Goal: Book appointment/travel/reservation

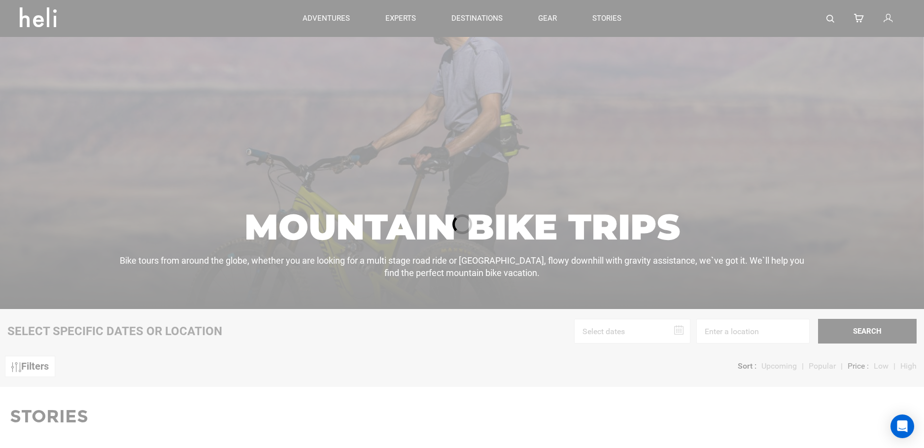
scroll to position [148, 0]
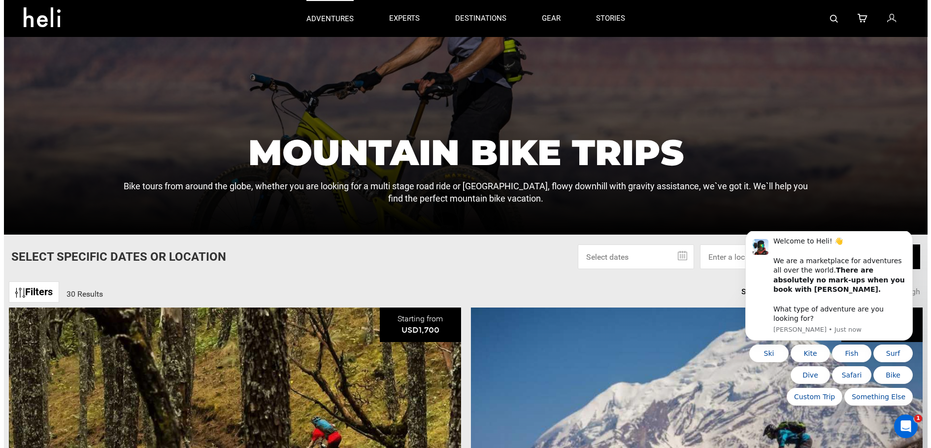
scroll to position [148, 0]
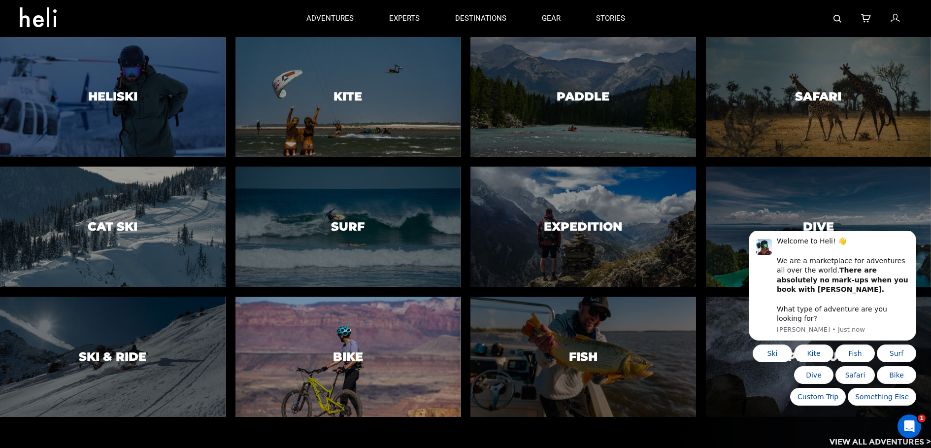
click at [359, 336] on div at bounding box center [348, 357] width 230 height 123
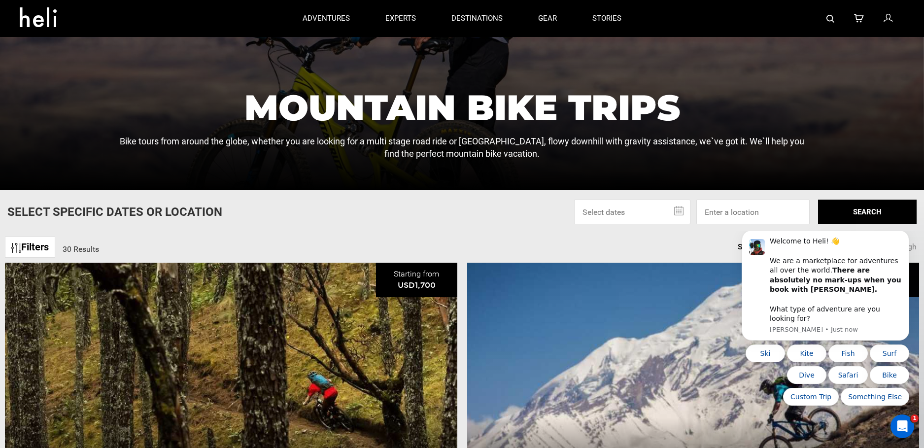
scroll to position [197, 0]
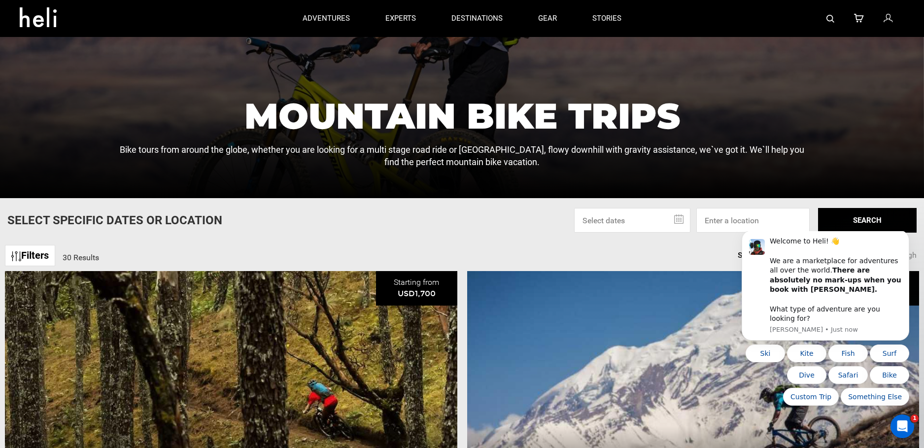
click at [670, 215] on input "text" at bounding box center [632, 220] width 116 height 25
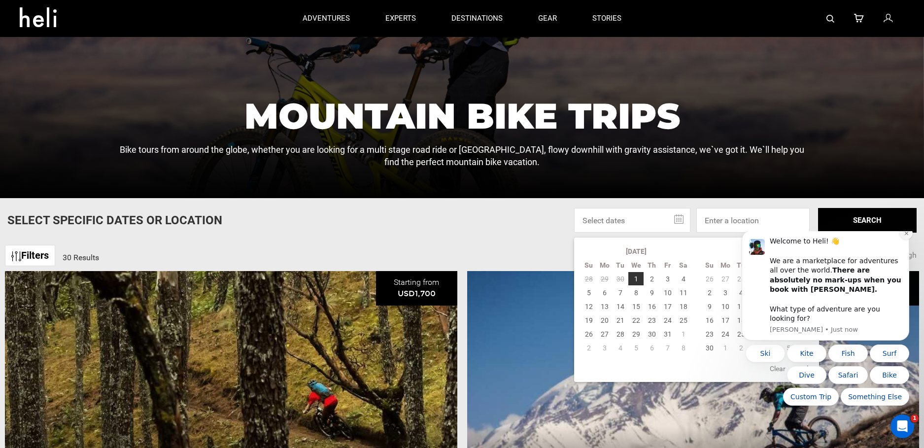
click at [905, 236] on icon "Dismiss notification" at bounding box center [906, 233] width 5 height 5
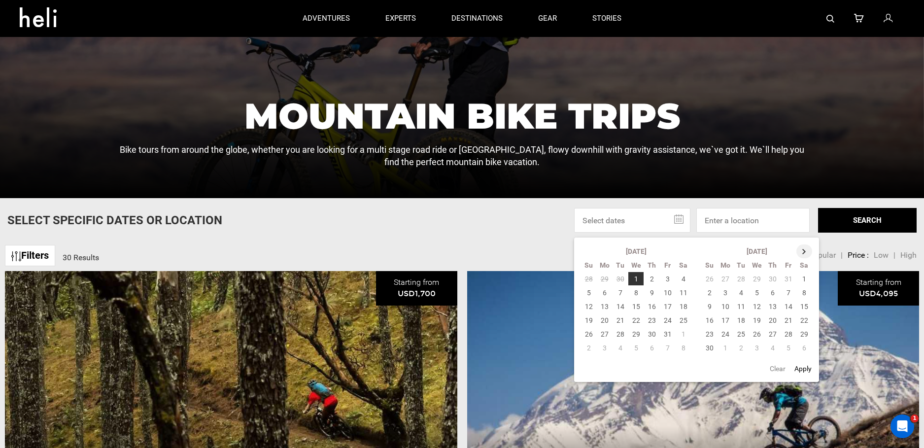
click at [804, 246] on th at bounding box center [804, 251] width 16 height 14
click at [804, 246] on th at bounding box center [805, 251] width 16 height 14
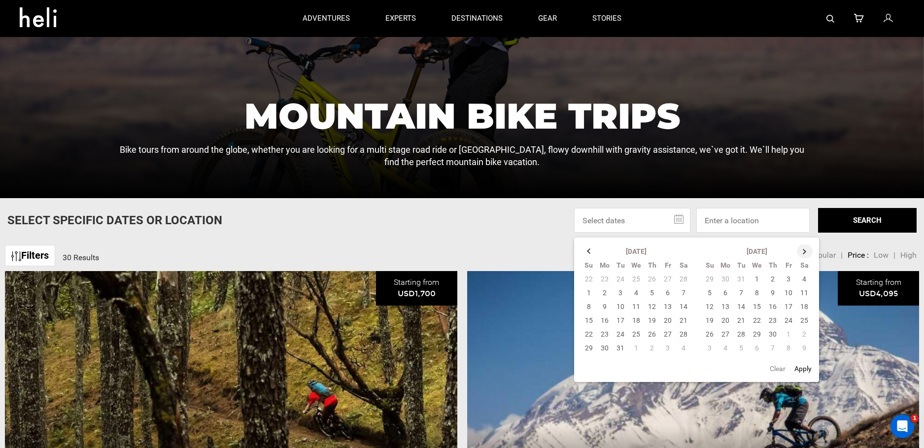
click at [804, 246] on th at bounding box center [805, 251] width 16 height 14
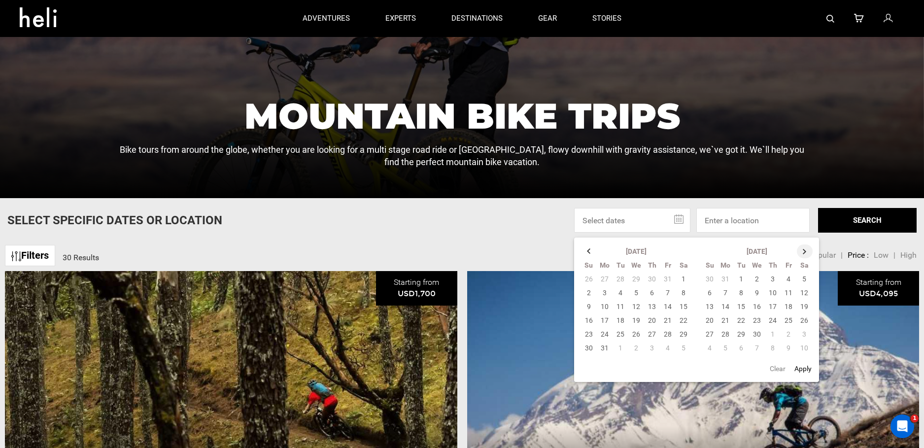
click at [804, 246] on th at bounding box center [805, 251] width 16 height 14
click at [669, 273] on td "4" at bounding box center [668, 279] width 16 height 14
click at [684, 289] on td "12" at bounding box center [684, 293] width 16 height 14
click at [805, 365] on button "Apply" at bounding box center [802, 369] width 23 height 18
type input "[DATE] - [DATE]"
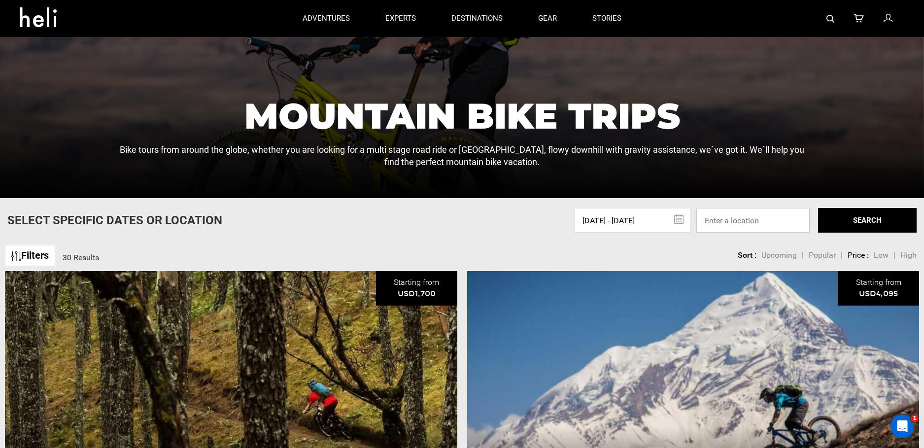
click at [763, 219] on input at bounding box center [752, 220] width 113 height 25
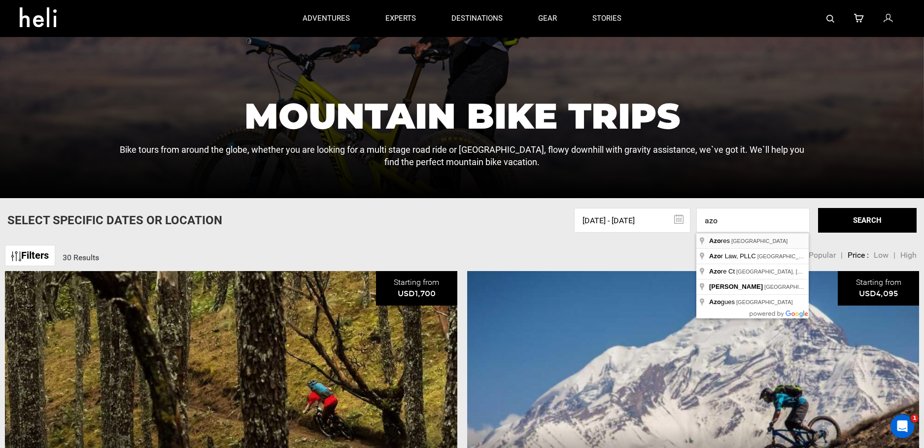
type input "[GEOGRAPHIC_DATA], [GEOGRAPHIC_DATA]"
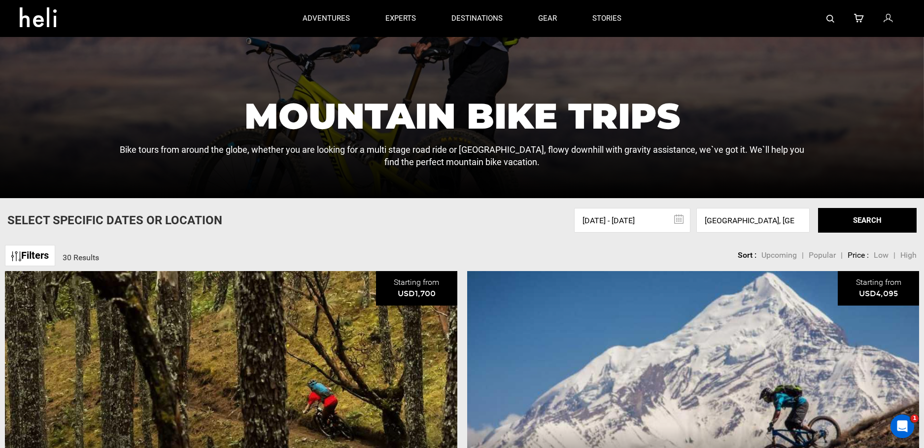
click at [854, 214] on button "SEARCH" at bounding box center [867, 220] width 99 height 25
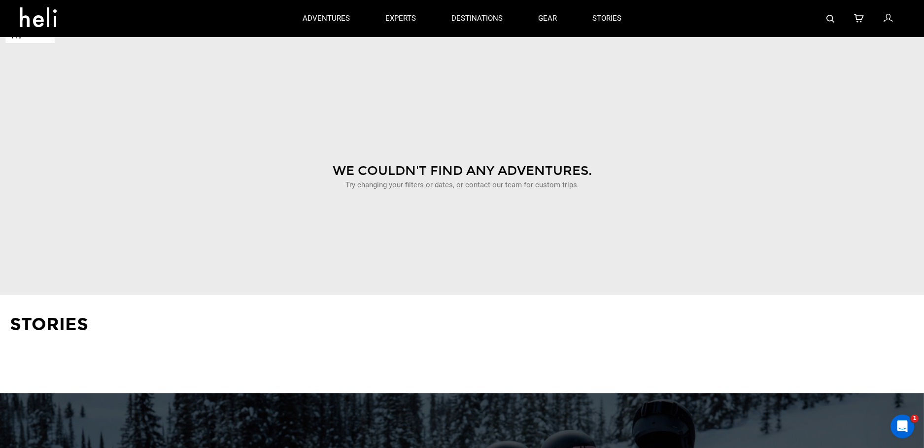
scroll to position [394, 0]
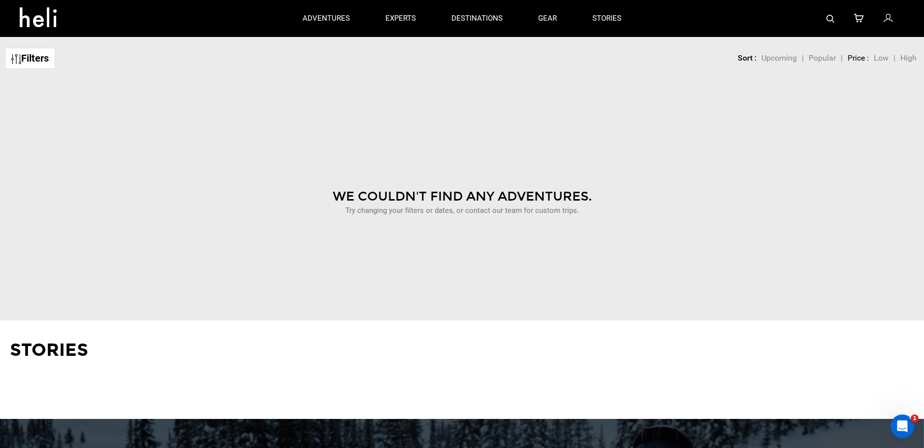
scroll to position [197, 0]
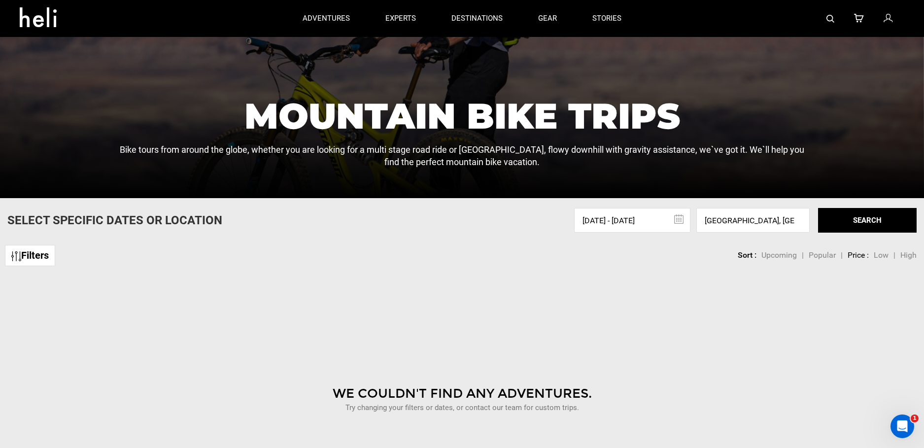
scroll to position [148, 0]
